Goal: Transaction & Acquisition: Purchase product/service

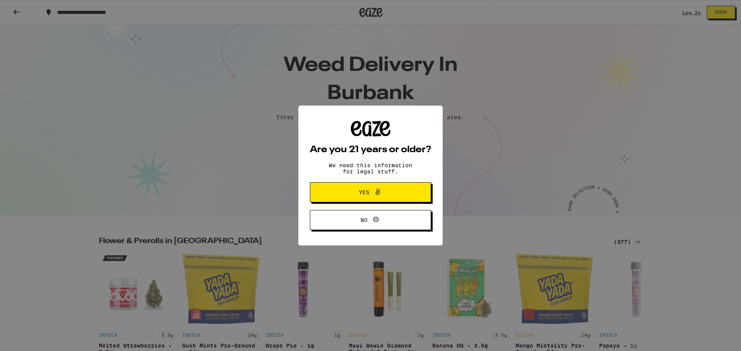
click at [394, 195] on span "Yes" at bounding box center [370, 192] width 59 height 10
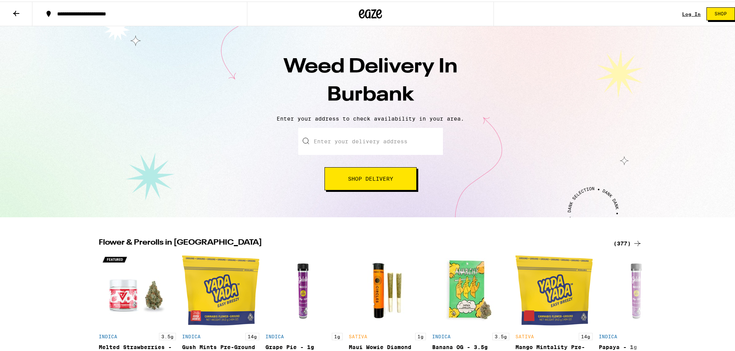
click at [687, 9] on div "Log In Shop" at bounding box center [711, 12] width 59 height 25
click at [687, 12] on link "Log In" at bounding box center [691, 12] width 19 height 5
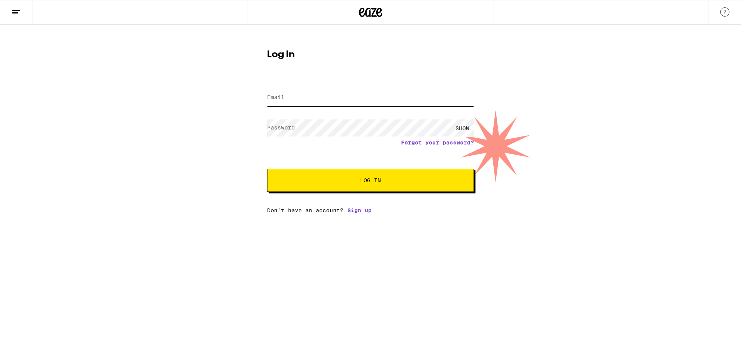
type input "phil2bb@gmail.com"
click at [415, 104] on input "phil2bb@gmail.com" at bounding box center [370, 97] width 207 height 17
click at [387, 183] on span "Log In" at bounding box center [370, 180] width 144 height 5
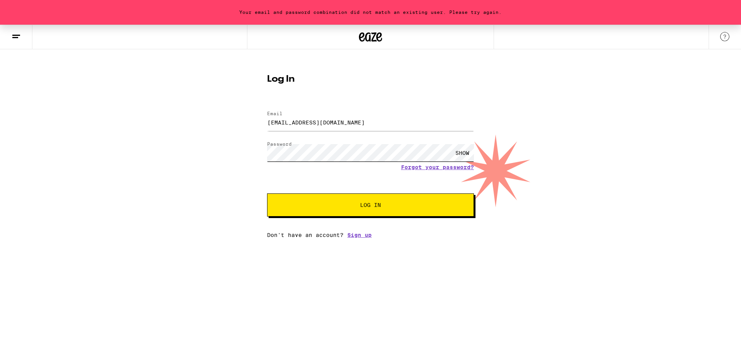
click at [267, 194] on button "Log In" at bounding box center [370, 205] width 207 height 23
click at [444, 169] on link "Forgot your password?" at bounding box center [437, 167] width 73 height 6
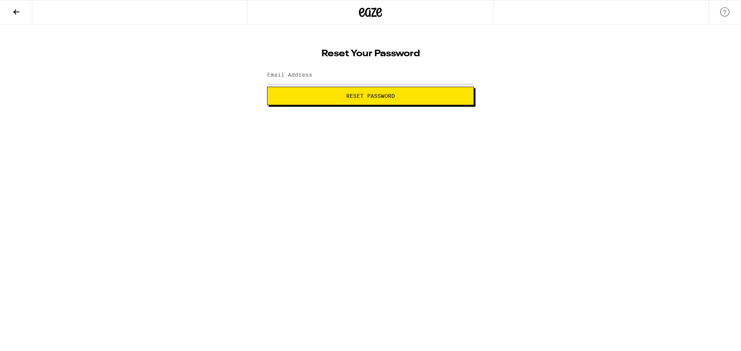
click at [417, 104] on button "Reset Password" at bounding box center [370, 96] width 207 height 19
type input "phil2bb@gmail.com"
click at [267, 87] on button "Reset Password" at bounding box center [370, 96] width 207 height 19
click at [420, 99] on button "Submit" at bounding box center [370, 96] width 207 height 19
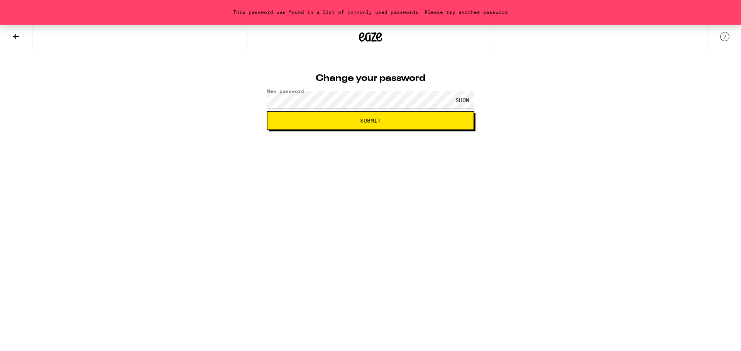
click at [267, 111] on button "Submit" at bounding box center [370, 120] width 207 height 19
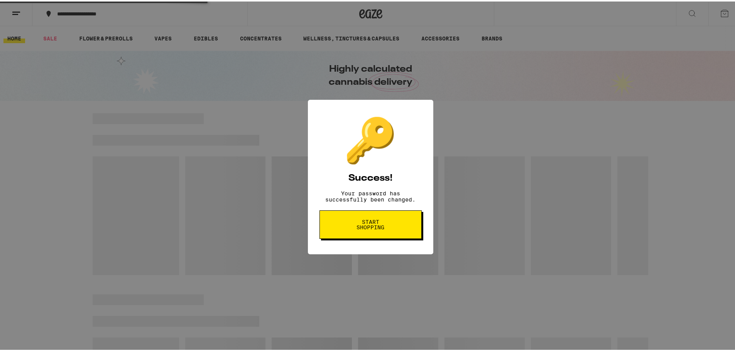
click at [403, 127] on div "🔑 Success! Your password has successfully been changed. Start shopping" at bounding box center [370, 175] width 741 height 351
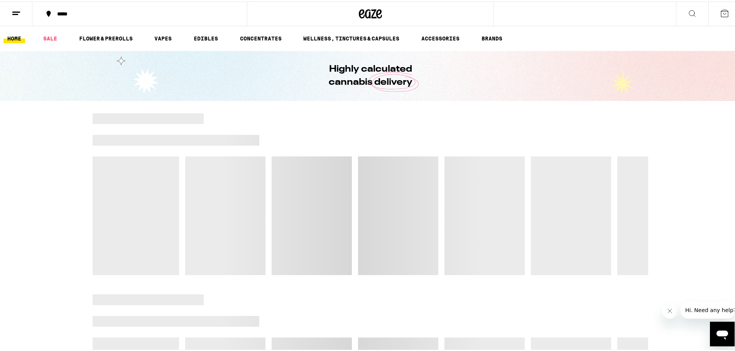
click at [70, 13] on div "*****" at bounding box center [143, 12] width 181 height 5
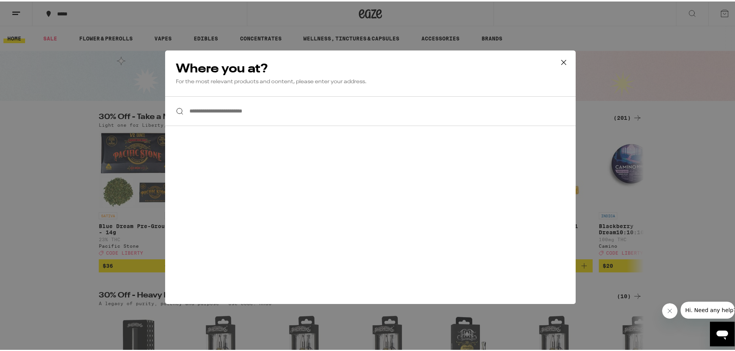
click at [265, 118] on input "**********" at bounding box center [370, 110] width 410 height 30
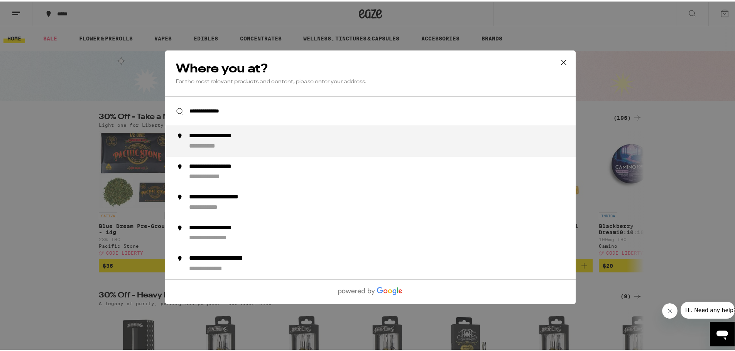
click at [277, 144] on div "**********" at bounding box center [385, 140] width 393 height 19
type input "**********"
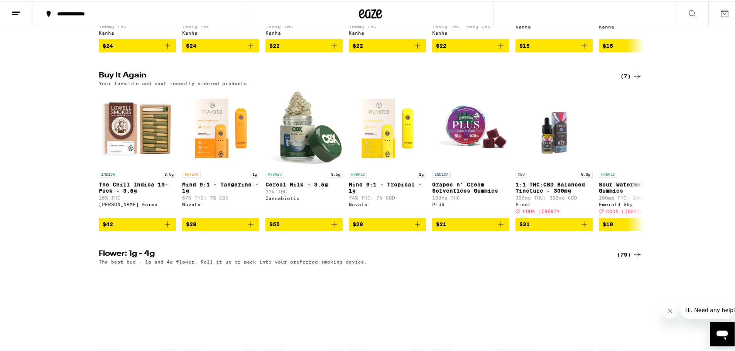
scroll to position [579, 0]
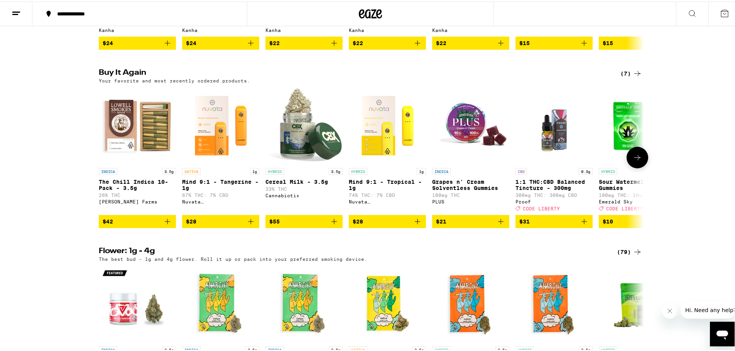
click at [251, 225] on icon "Add to bag" at bounding box center [250, 220] width 9 height 9
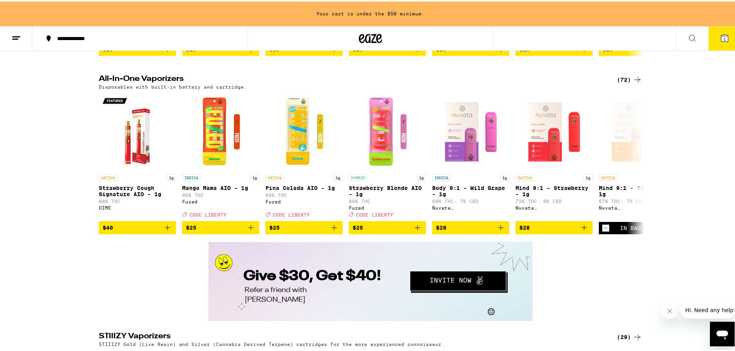
scroll to position [1336, 0]
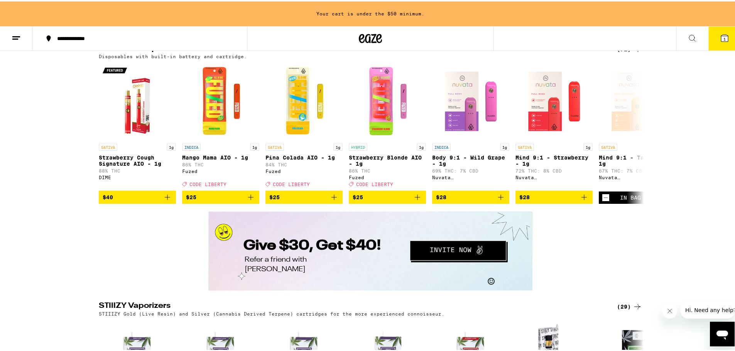
click at [18, 35] on line at bounding box center [16, 35] width 8 height 0
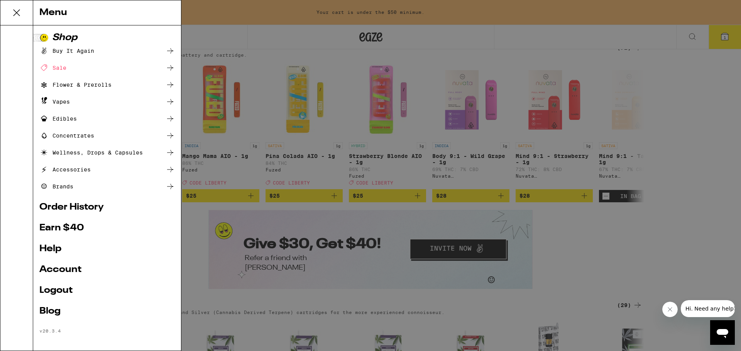
click at [204, 36] on div "Menu Shop Buy It Again Sale Flower & Prerolls Vapes Edibles Concentrates Wellne…" at bounding box center [370, 175] width 741 height 351
